Goal: Communication & Community: Answer question/provide support

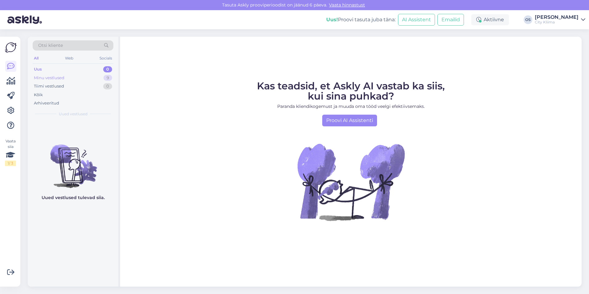
click at [64, 79] on div "Minu vestlused" at bounding box center [49, 78] width 30 height 6
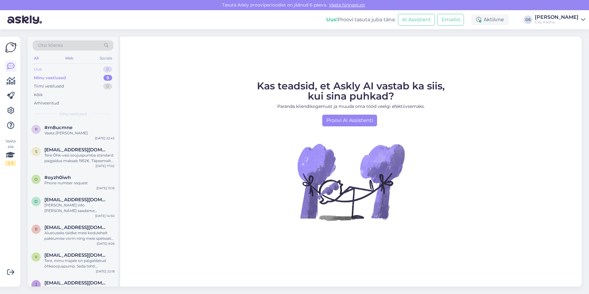
click at [58, 68] on div "Uus 0" at bounding box center [73, 69] width 81 height 9
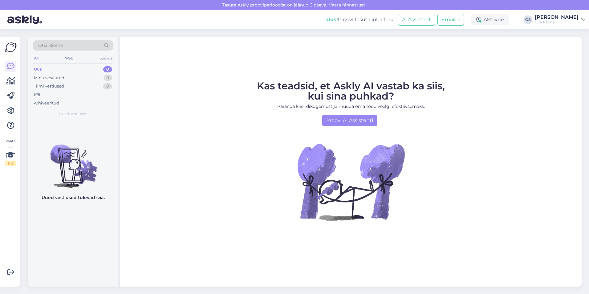
click at [31, 16] on img at bounding box center [24, 19] width 35 height 19
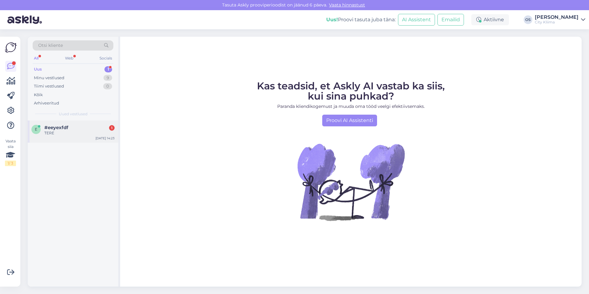
click at [70, 127] on div "#eeyexfdf 1" at bounding box center [79, 128] width 70 height 6
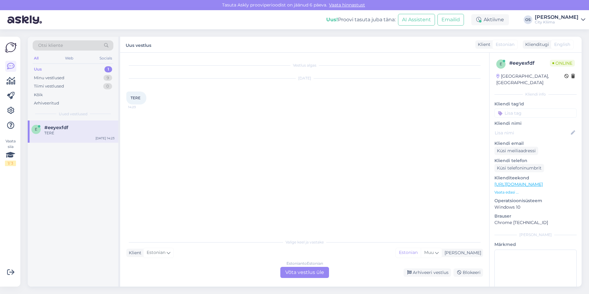
click at [311, 267] on div "Estonian to Estonian Võta vestlus üle" at bounding box center [304, 272] width 49 height 11
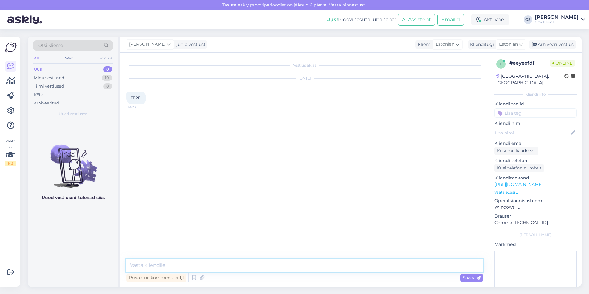
click at [292, 262] on textarea at bounding box center [304, 265] width 357 height 13
type textarea "Tere"
type textarea "Kuidas saan abiks olla?"
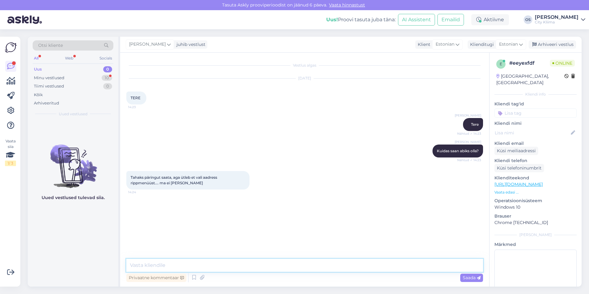
click at [168, 263] on textarea at bounding box center [304, 265] width 357 height 13
type textarea "Kas hoolduspäring?"
type textarea "M"
drag, startPoint x: 238, startPoint y: 266, endPoint x: 130, endPoint y: 266, distance: 108.4
click at [130, 266] on textarea "Kui hakkate kirjutama oma aadressi, siis" at bounding box center [304, 265] width 357 height 13
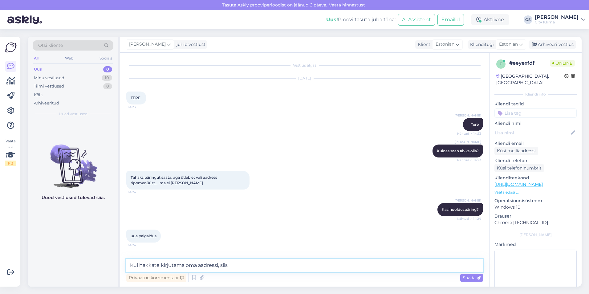
click at [239, 265] on textarea "Kui hakkate kirjutama oma aadressi, siis" at bounding box center [304, 265] width 357 height 13
drag, startPoint x: 246, startPoint y: 266, endPoint x: 231, endPoint y: 267, distance: 14.8
click at [231, 267] on textarea "Kui hakkate kirjutama oma aadressi, siis" at bounding box center [304, 265] width 357 height 13
click at [234, 265] on textarea "Kui hakkate kirjutama oma aadressi, siis" at bounding box center [304, 265] width 357 height 13
type textarea "K"
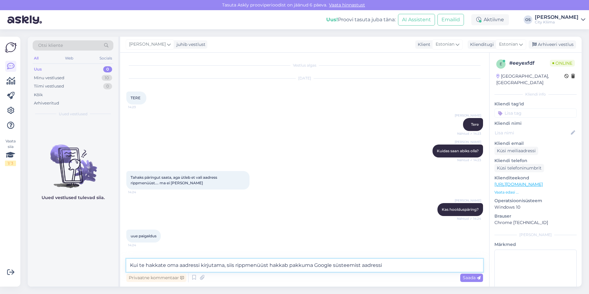
type textarea "Kui te hakkate oma aadressi kirjutama, siis rippmenüüst hakkab pakkuma Google s…"
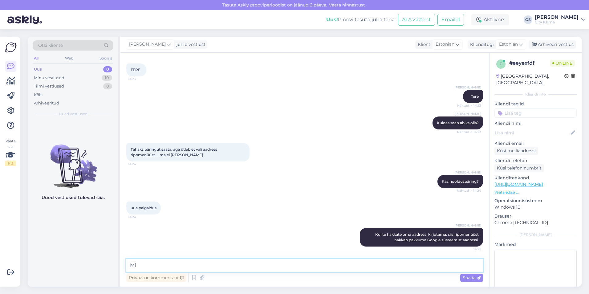
type textarea "M"
type textarea "Kui kirjutate pikemalt [PERSON_NAME] väiksemaks."
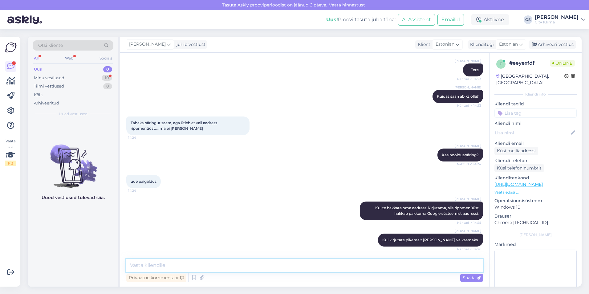
scroll to position [81, 0]
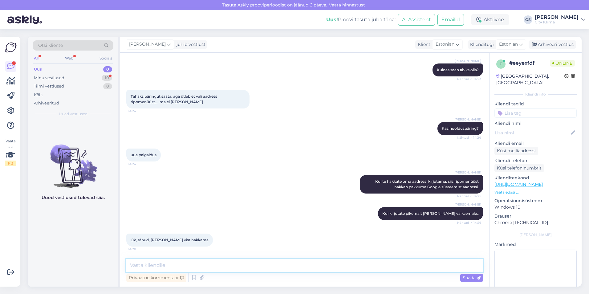
click at [212, 264] on textarea at bounding box center [304, 265] width 357 height 13
click at [213, 247] on div "Ok, tänud, sain vist hakkama 14:28" at bounding box center [304, 240] width 357 height 26
click at [192, 263] on textarea at bounding box center [304, 265] width 357 height 13
click at [202, 248] on div "Ok, tänud, sain vist hakkama 14:28" at bounding box center [304, 240] width 357 height 26
click at [101, 238] on div "Uued vestlused tulevad siia." at bounding box center [73, 203] width 91 height 166
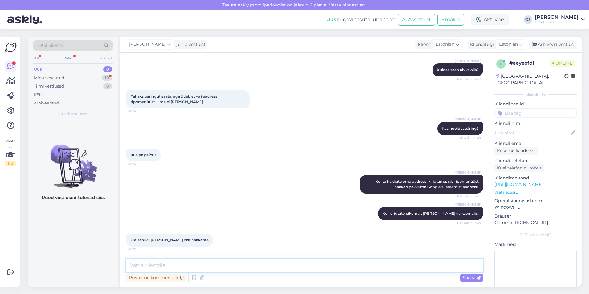
click at [181, 262] on textarea at bounding box center [304, 265] width 357 height 13
click at [113, 256] on div "Uued vestlused tulevad siia." at bounding box center [73, 203] width 91 height 166
click at [71, 59] on div "Web" at bounding box center [69, 58] width 11 height 8
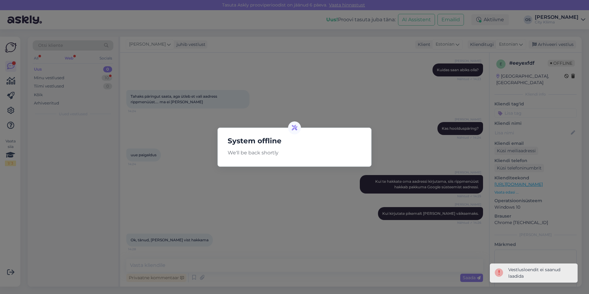
click at [131, 161] on div "System offline We'll be back shortly" at bounding box center [294, 147] width 589 height 294
click at [319, 84] on div "System offline We'll be back shortly" at bounding box center [294, 147] width 589 height 294
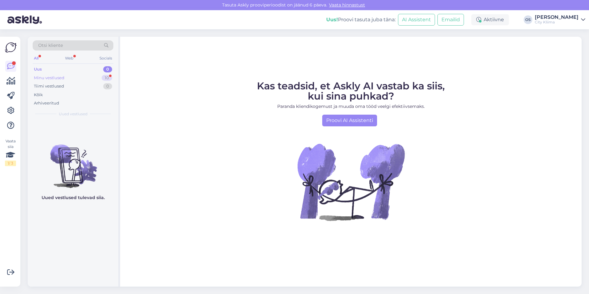
click at [50, 77] on div "Minu vestlused" at bounding box center [49, 78] width 30 height 6
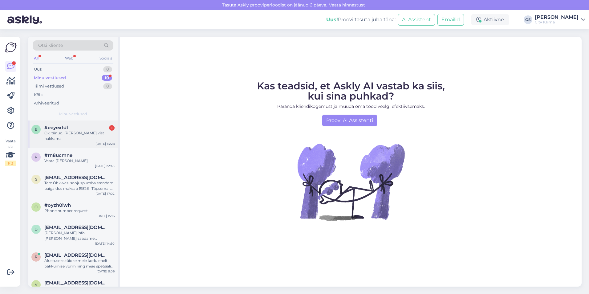
click at [68, 128] on span "#eeyexfdf" at bounding box center [56, 128] width 24 height 6
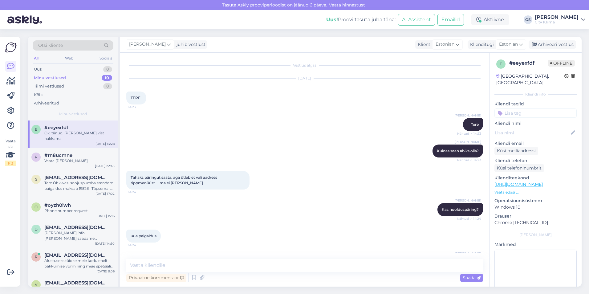
scroll to position [81, 0]
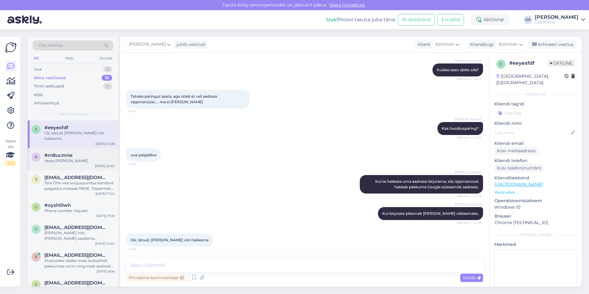
click at [72, 152] on span "#rn8ucmne" at bounding box center [58, 155] width 28 height 6
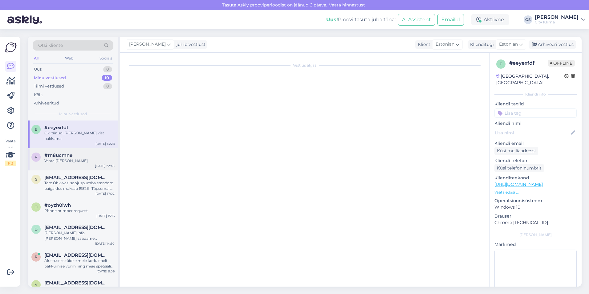
scroll to position [0, 0]
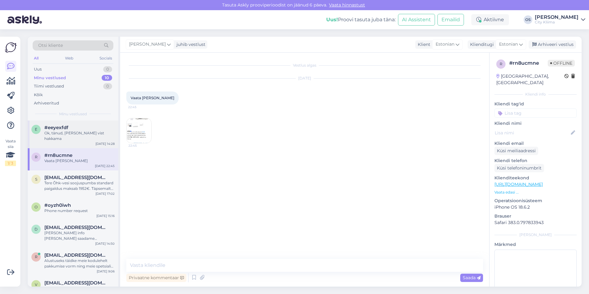
click at [74, 128] on div "#eeyexfdf" at bounding box center [79, 128] width 70 height 6
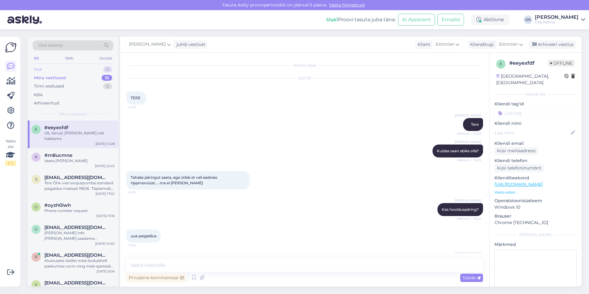
click at [52, 69] on div "Uus 0" at bounding box center [73, 69] width 81 height 9
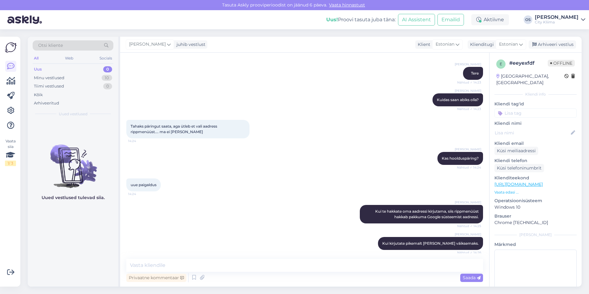
scroll to position [81, 0]
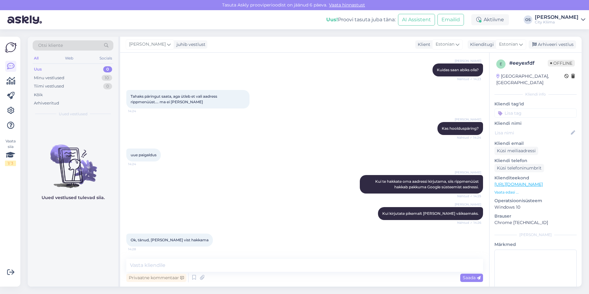
click at [348, 6] on link "Vaata hinnastust" at bounding box center [347, 5] width 40 height 6
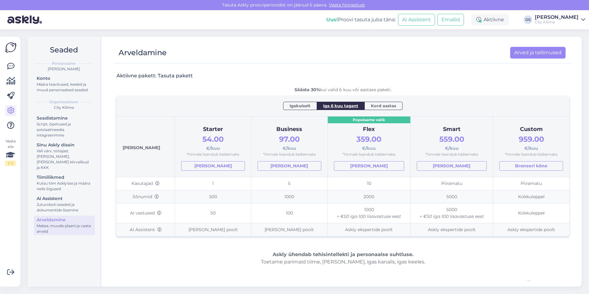
click at [303, 105] on span "Igakuiselt" at bounding box center [300, 106] width 21 height 6
click at [373, 106] on span "Kord aastas" at bounding box center [383, 106] width 25 height 6
click at [350, 106] on span "Iga 6 kuu tagant" at bounding box center [340, 106] width 35 height 6
